Goal: Check status: Check status

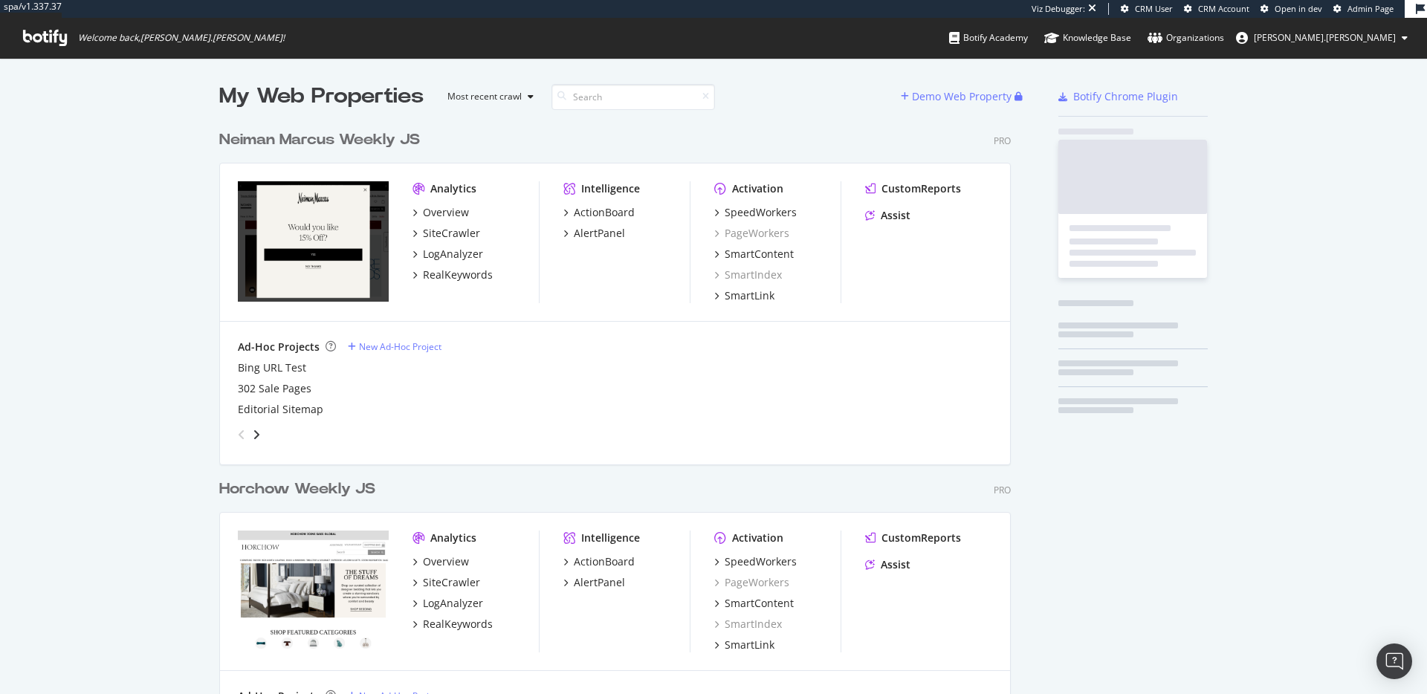
scroll to position [932, 804]
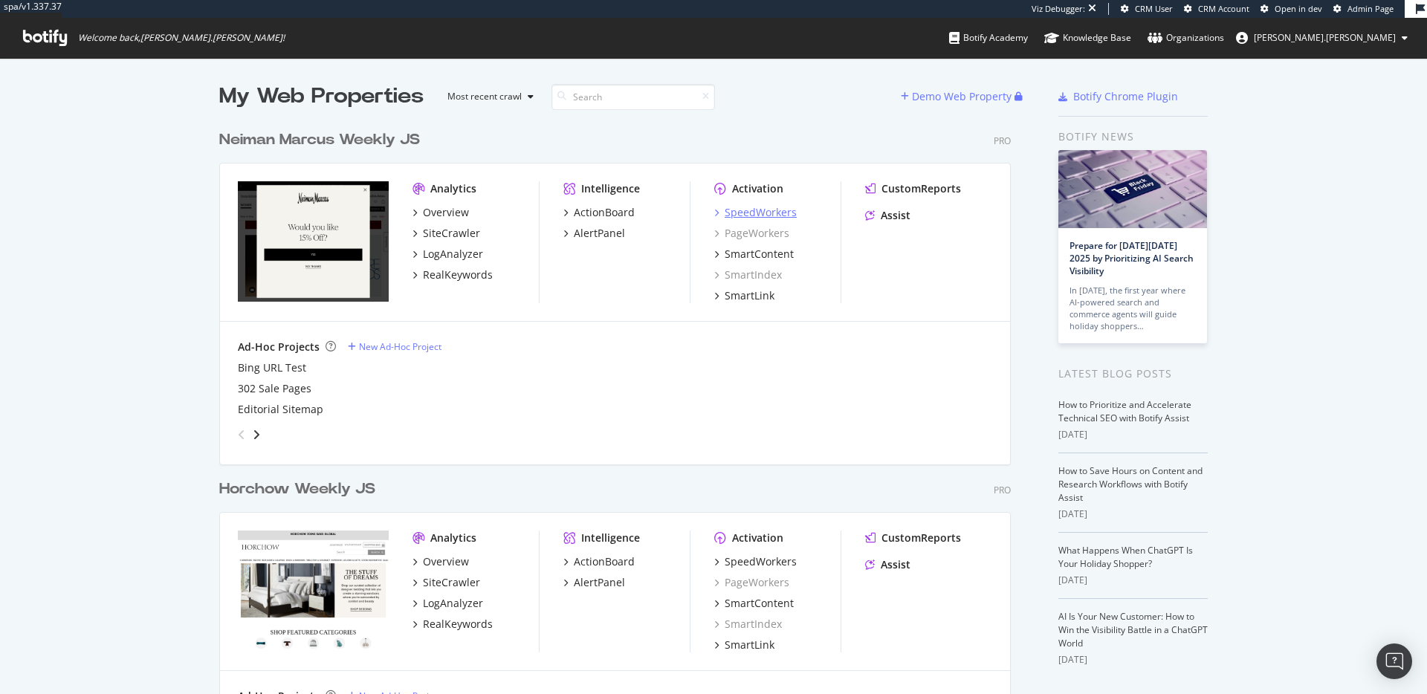
click at [754, 213] on div "SpeedWorkers" at bounding box center [761, 212] width 72 height 15
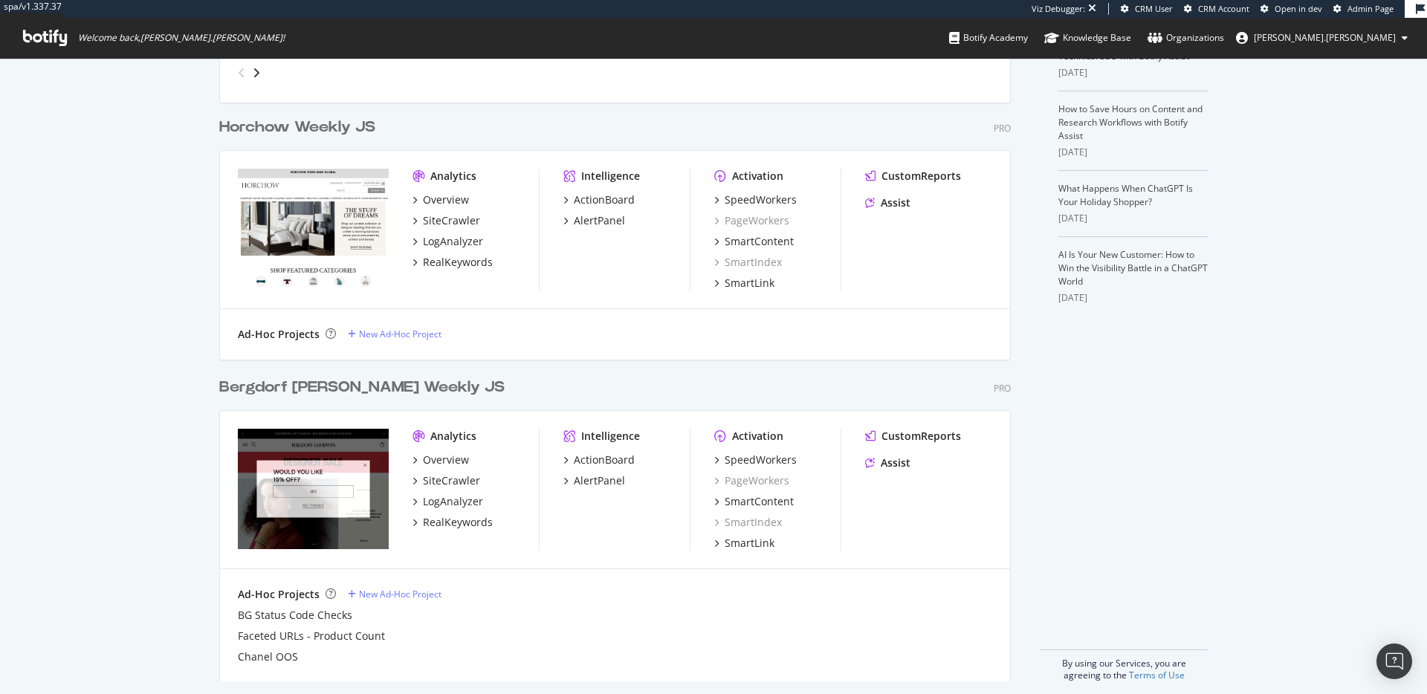
scroll to position [347, 0]
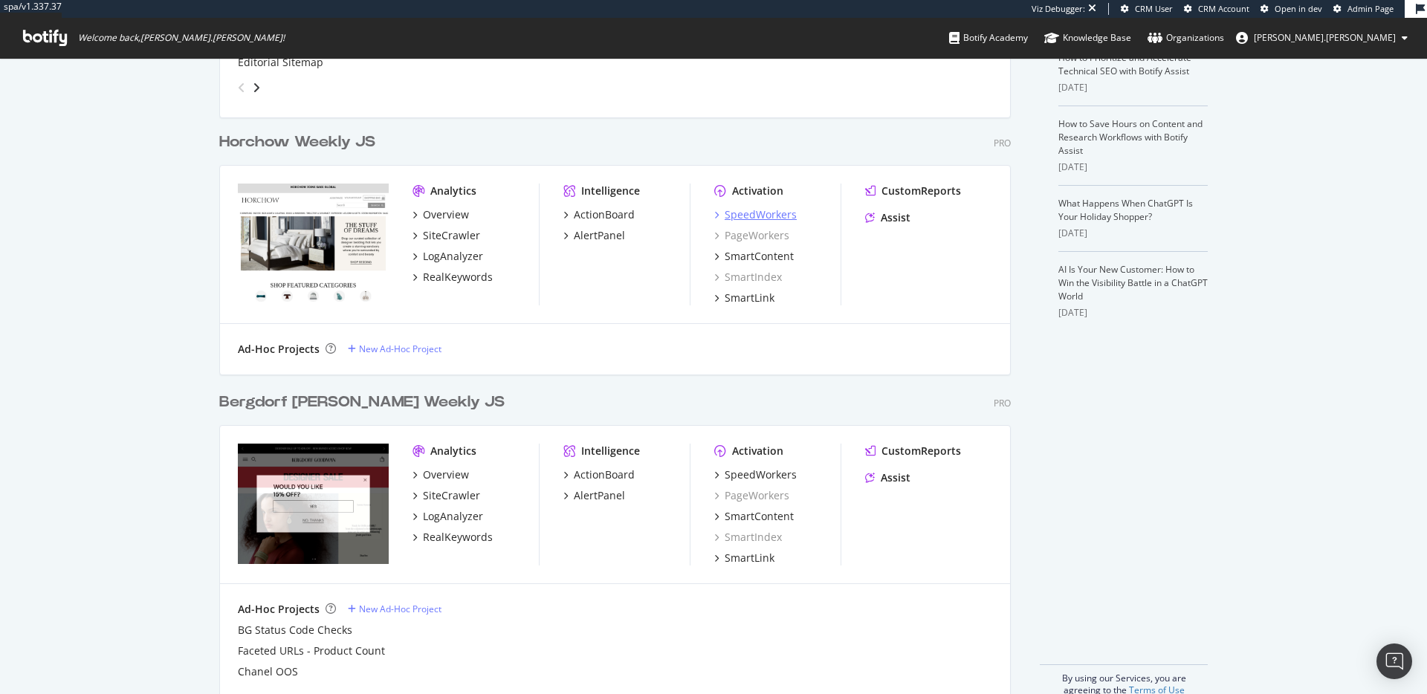
click at [781, 217] on div "SpeedWorkers" at bounding box center [761, 214] width 72 height 15
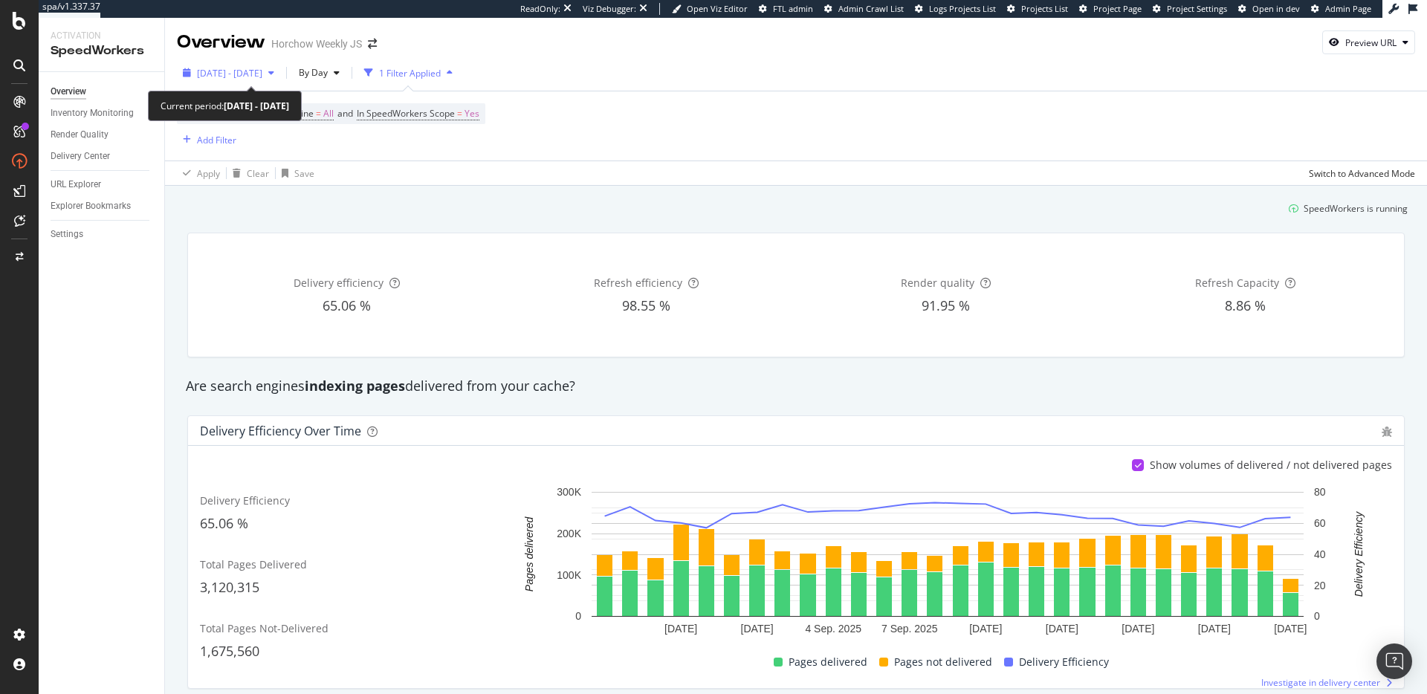
click at [262, 74] on span "[DATE] - [DATE]" at bounding box center [229, 73] width 65 height 13
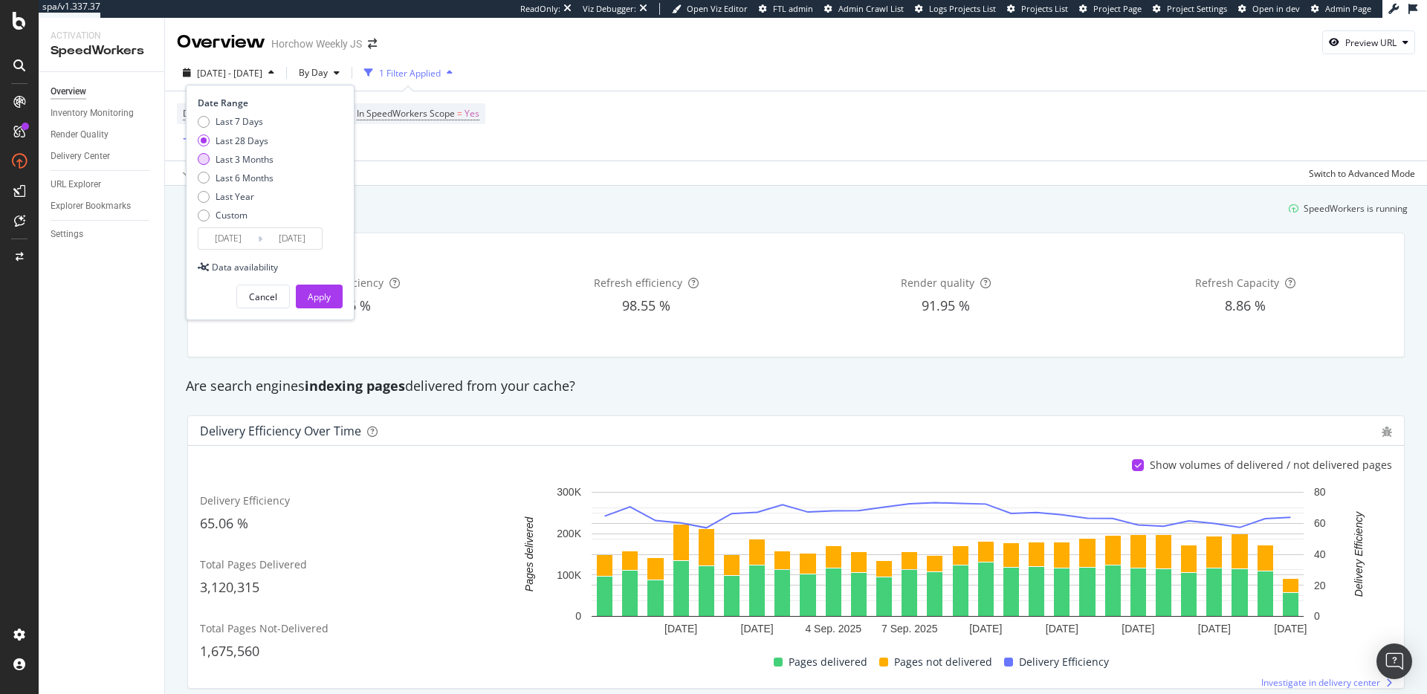
click at [252, 159] on div "Last 3 Months" at bounding box center [245, 159] width 58 height 13
type input "[DATE]"
click at [323, 291] on div "Apply" at bounding box center [319, 297] width 23 height 13
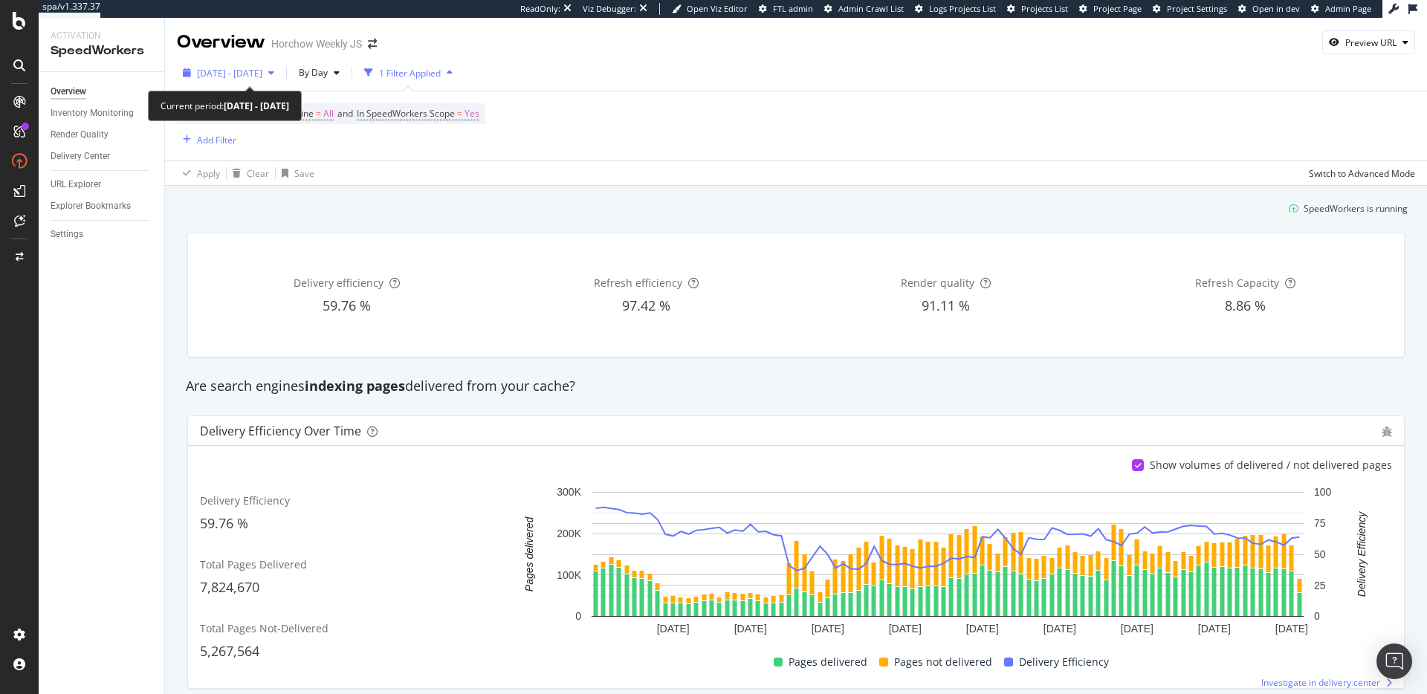
click at [262, 79] on span "[DATE] - [DATE]" at bounding box center [229, 73] width 65 height 13
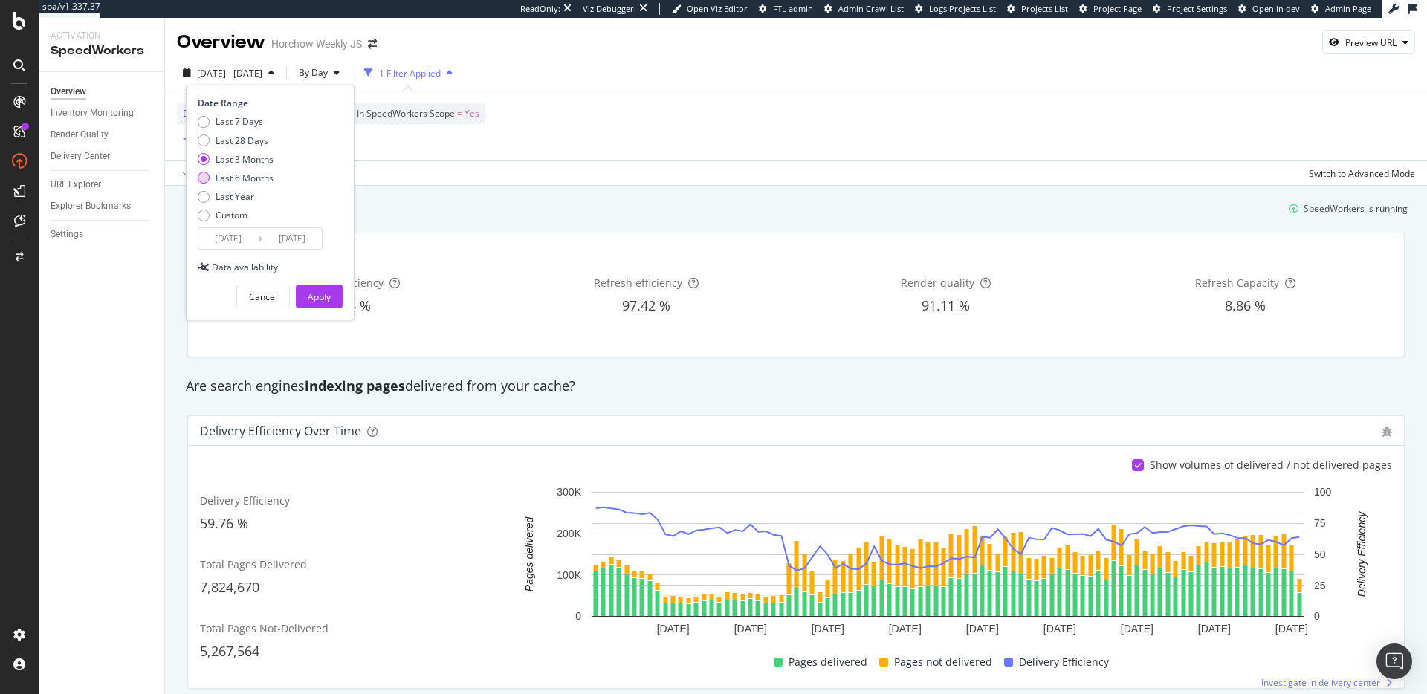
click at [236, 175] on div "Last 6 Months" at bounding box center [245, 178] width 58 height 13
type input "[DATE]"
click at [304, 285] on button "Apply" at bounding box center [319, 297] width 47 height 24
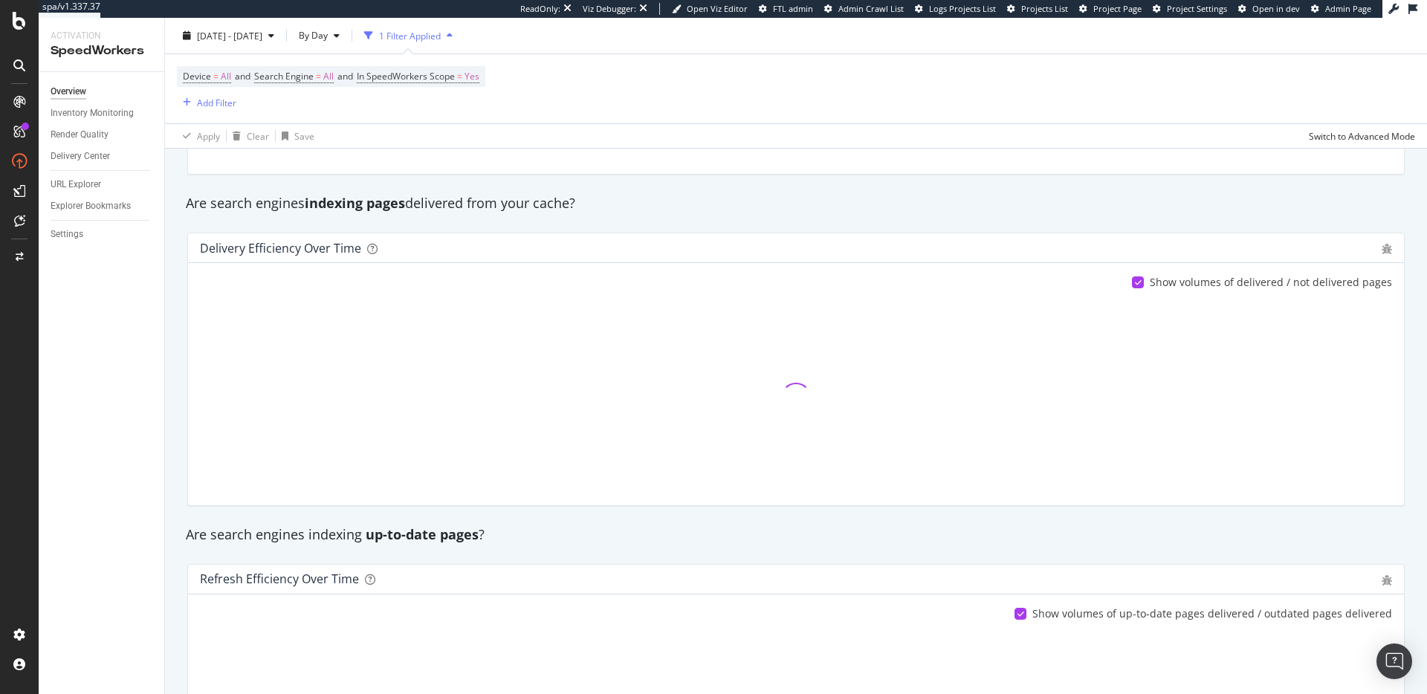
scroll to position [240, 0]
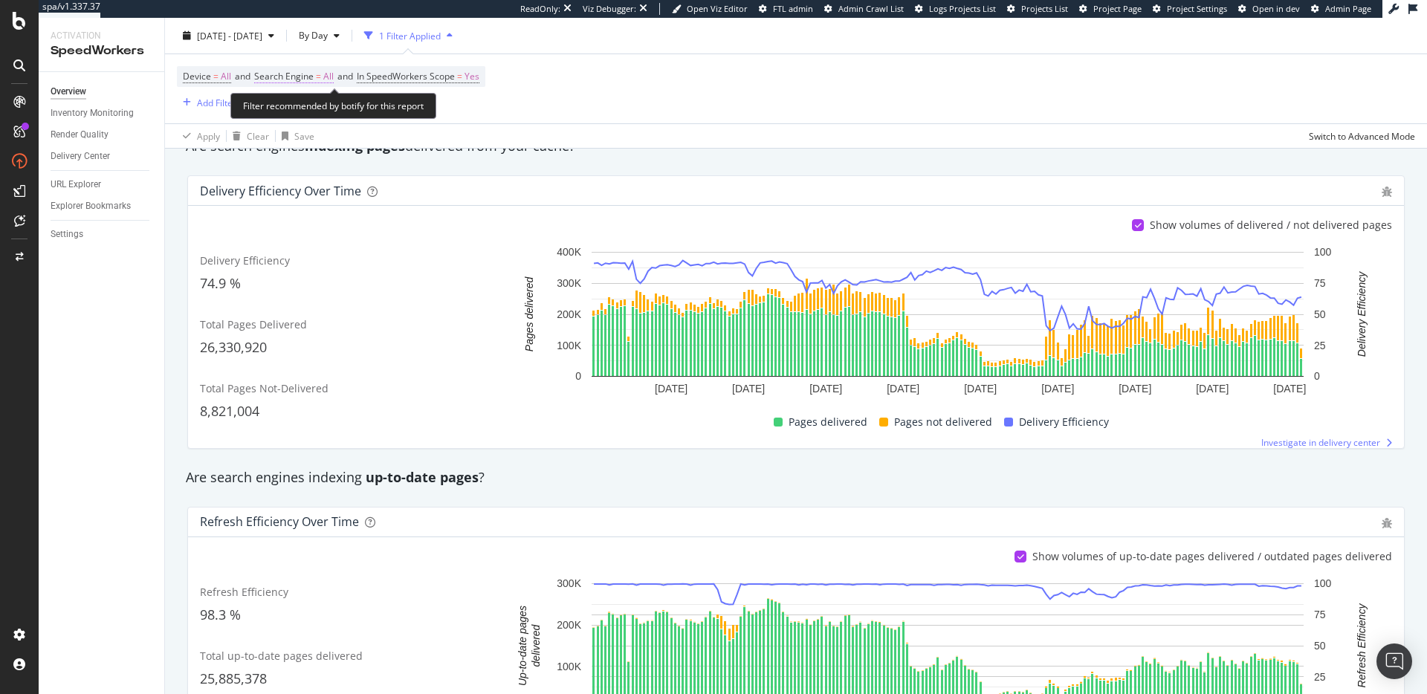
click at [292, 75] on span "Search Engine" at bounding box center [283, 76] width 59 height 13
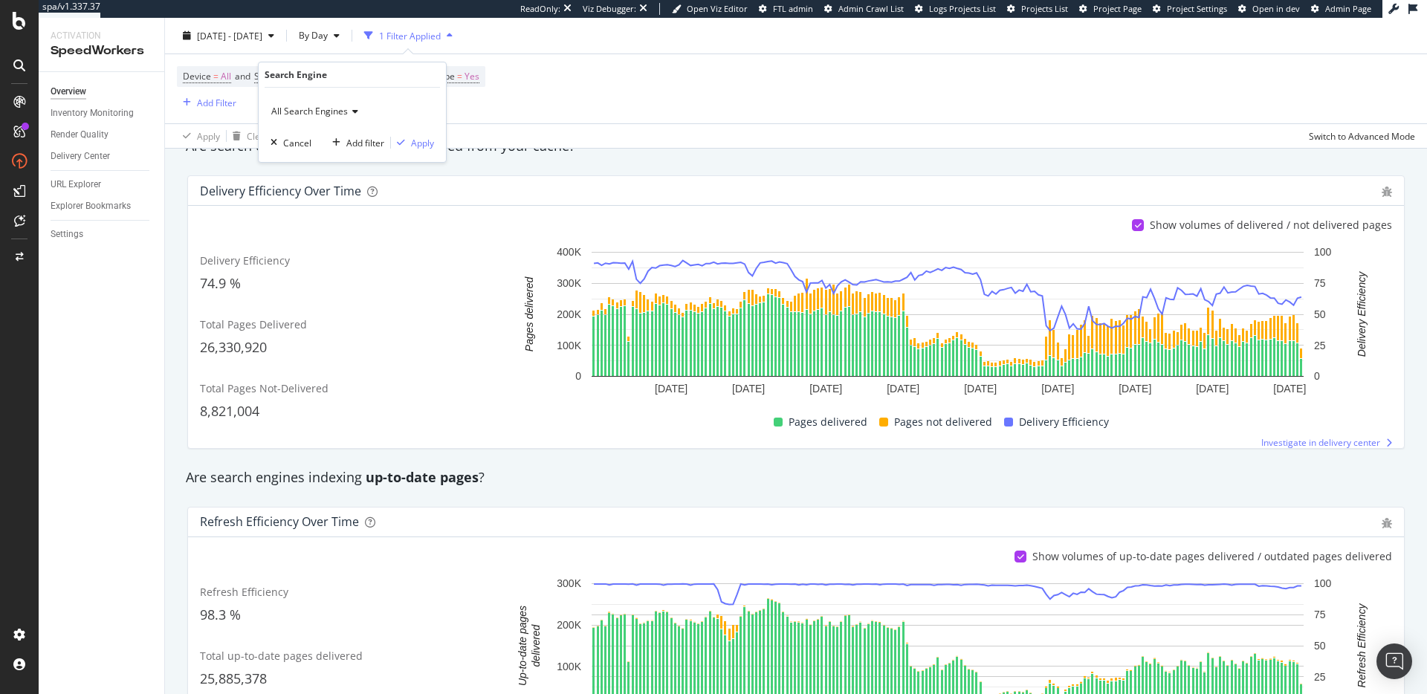
click at [313, 117] on div "All Search Engines" at bounding box center [353, 112] width 164 height 24
click at [311, 200] on div "Google" at bounding box center [353, 199] width 159 height 19
drag, startPoint x: 421, startPoint y: 141, endPoint x: 619, endPoint y: 178, distance: 201.3
click at [421, 141] on div "Apply" at bounding box center [422, 143] width 23 height 13
